Goal: Task Accomplishment & Management: Find specific page/section

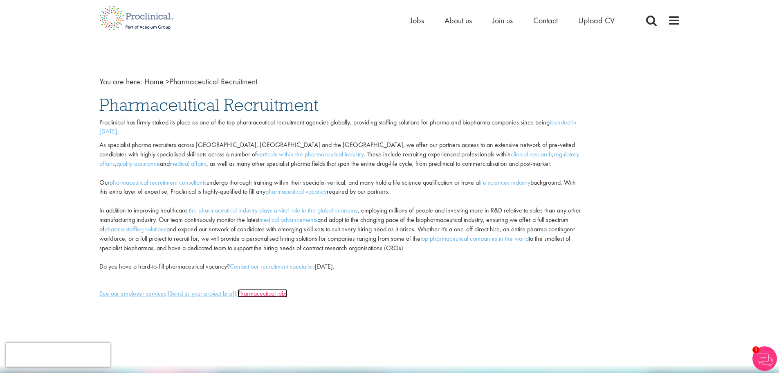
click at [259, 295] on u "Pharmaceutical jobs" at bounding box center [263, 293] width 50 height 9
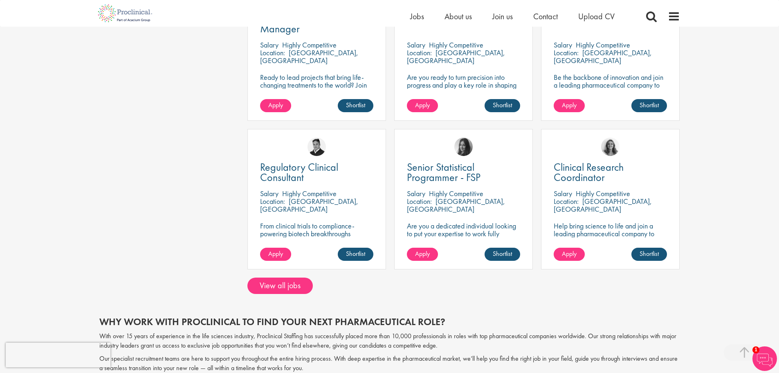
scroll to position [532, 0]
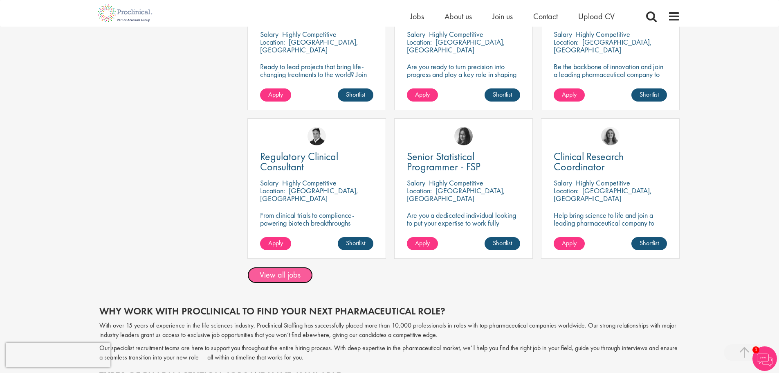
click at [281, 280] on link "View all jobs" at bounding box center [279, 275] width 65 height 16
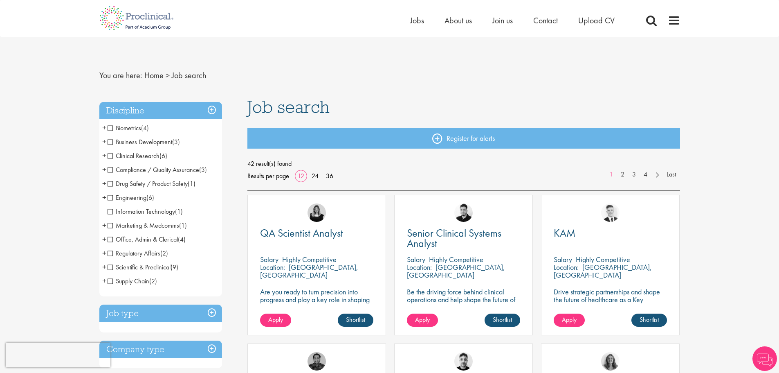
click at [109, 198] on span "Engineering" at bounding box center [127, 197] width 39 height 9
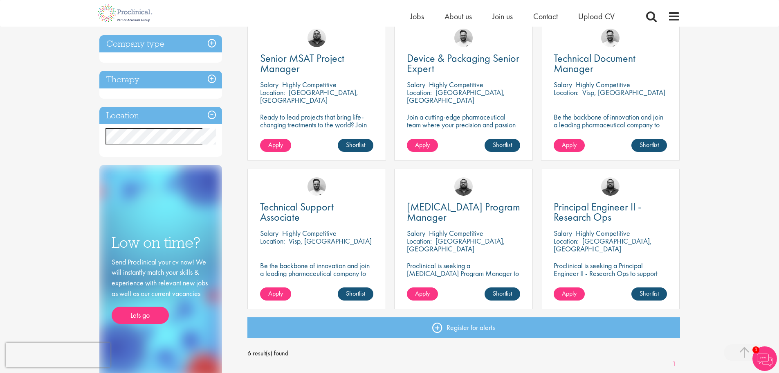
scroll to position [164, 0]
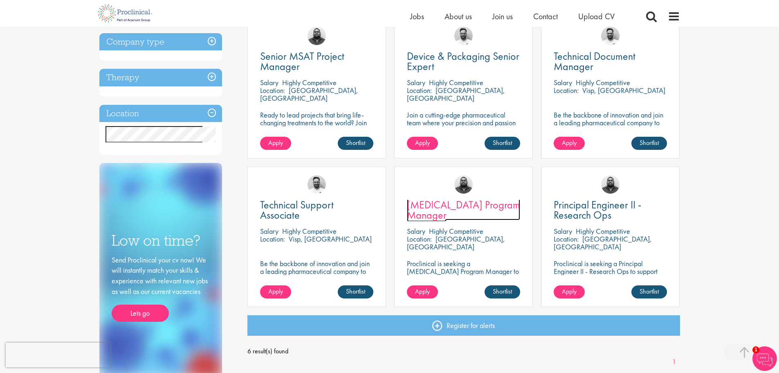
click at [468, 205] on span "CAPEX Program Manager" at bounding box center [463, 210] width 113 height 24
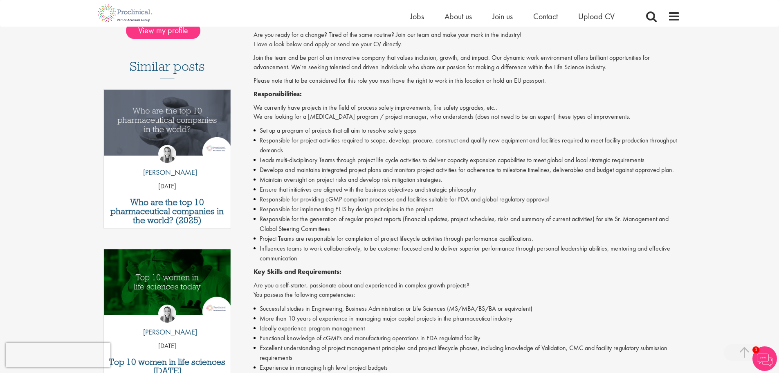
scroll to position [286, 0]
